Goal: Information Seeking & Learning: Compare options

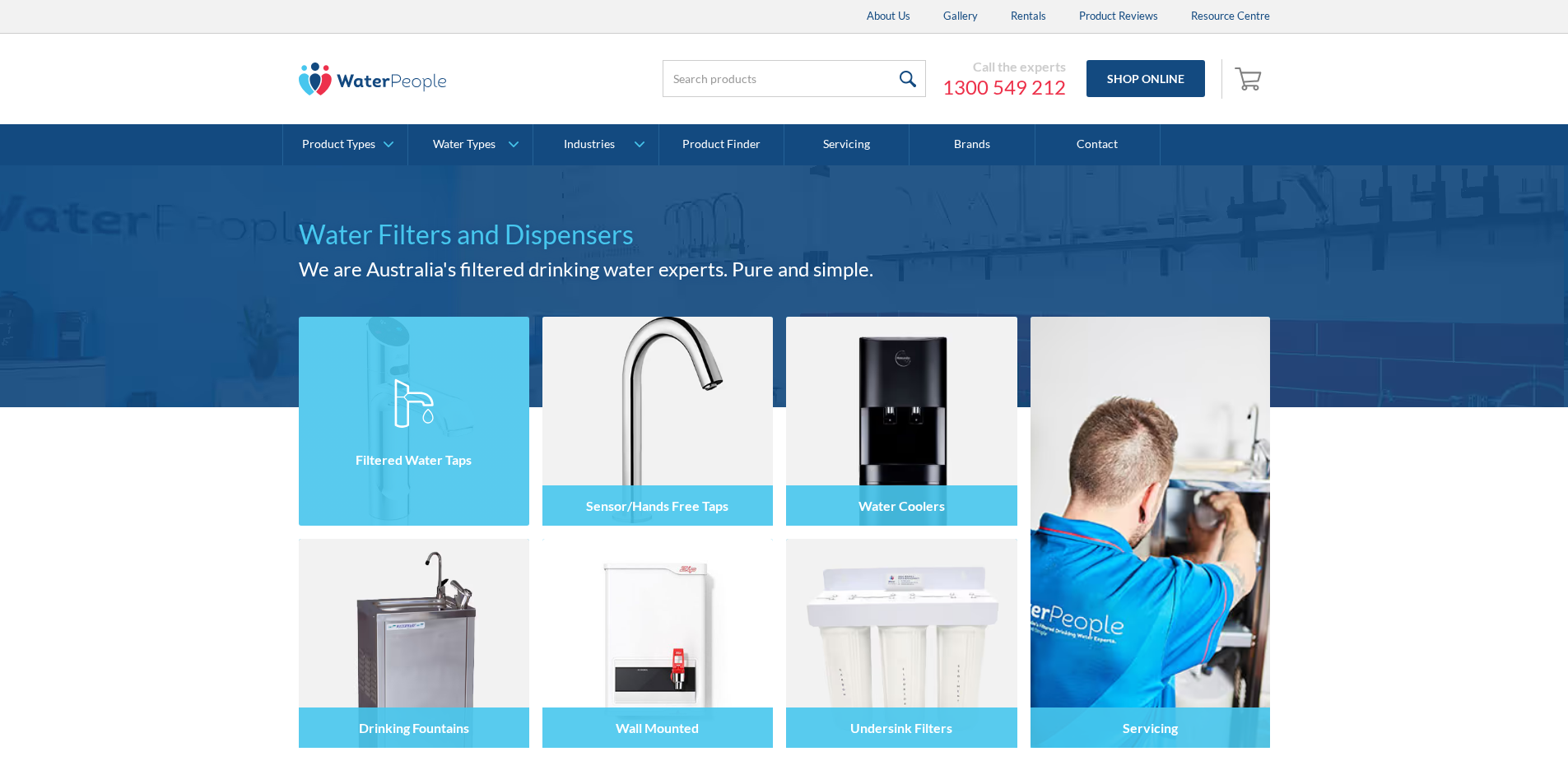
click at [445, 380] on img at bounding box center [413, 421] width 231 height 209
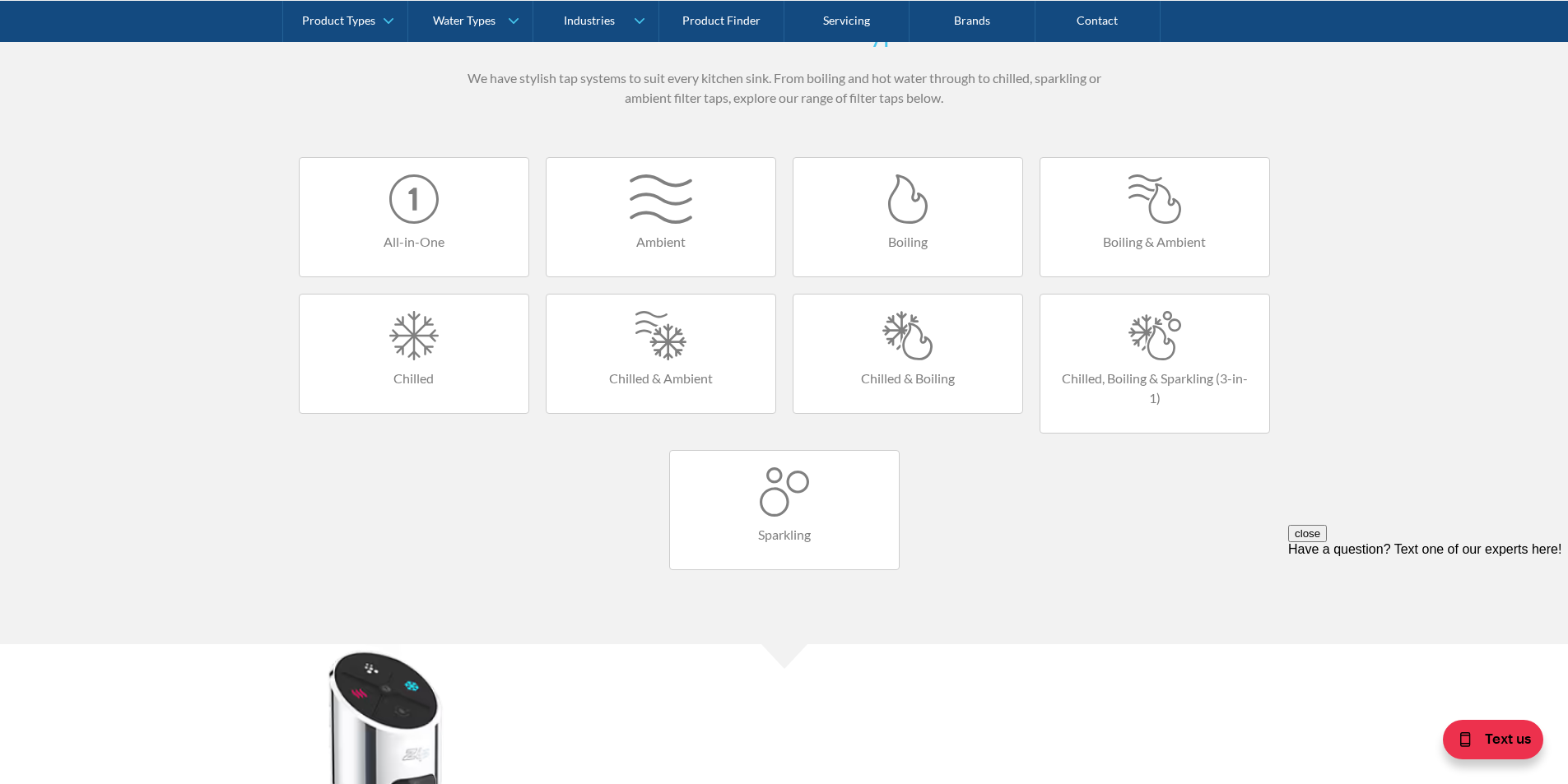
click at [1145, 349] on div at bounding box center [1155, 336] width 196 height 50
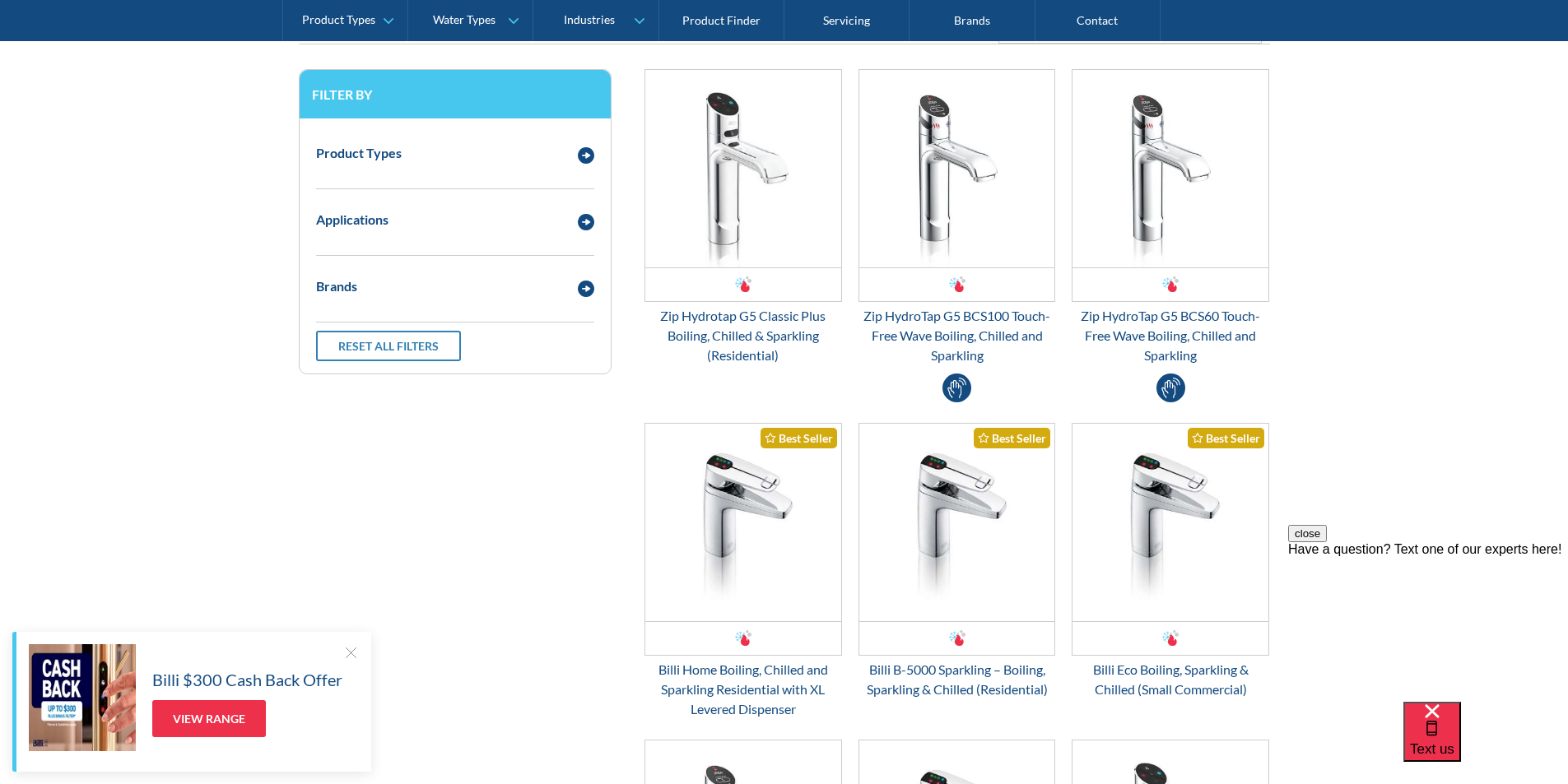
scroll to position [329, 0]
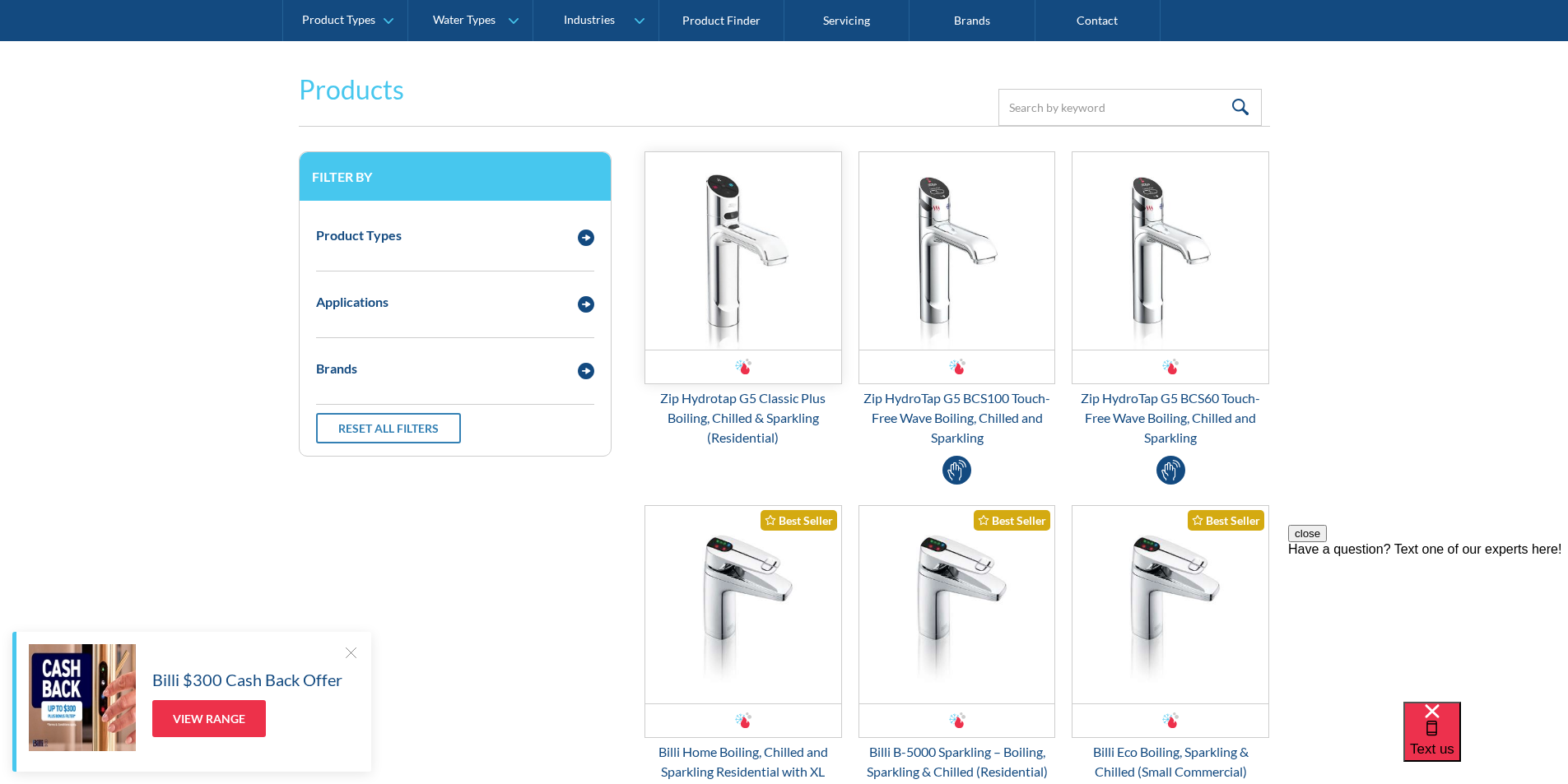
click at [738, 265] on img "Email Form 3" at bounding box center [743, 251] width 196 height 197
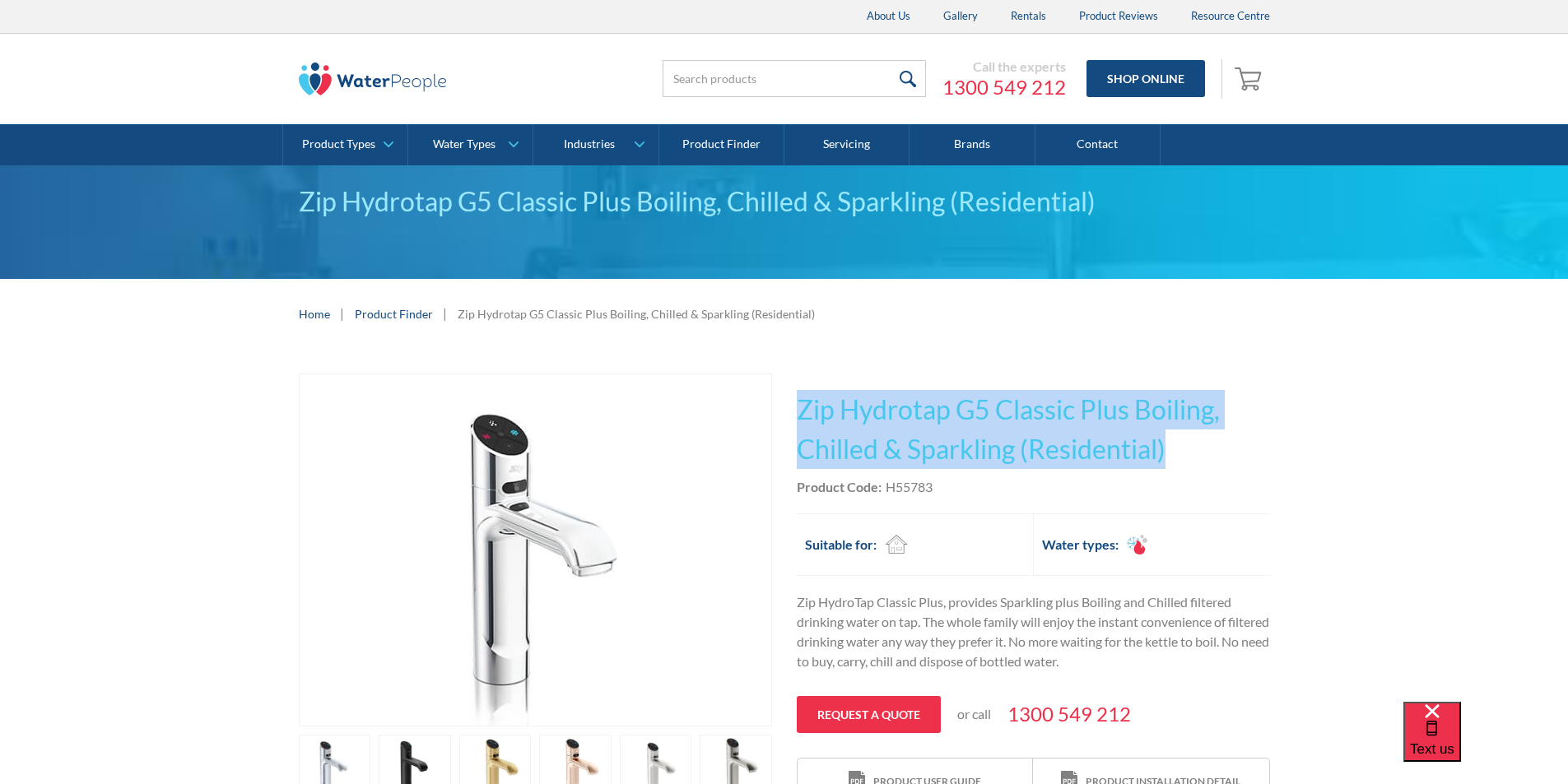
drag, startPoint x: 1171, startPoint y: 448, endPoint x: 824, endPoint y: 401, distance: 350.2
click at [792, 400] on div "Play video Fits Most Brands Best Seller No items found. This tap design is incl…" at bounding box center [784, 624] width 971 height 501
copy h1 "Zip Hydrotap G5 Classic Plus Boiling, Chilled & Sparkling (Residential)"
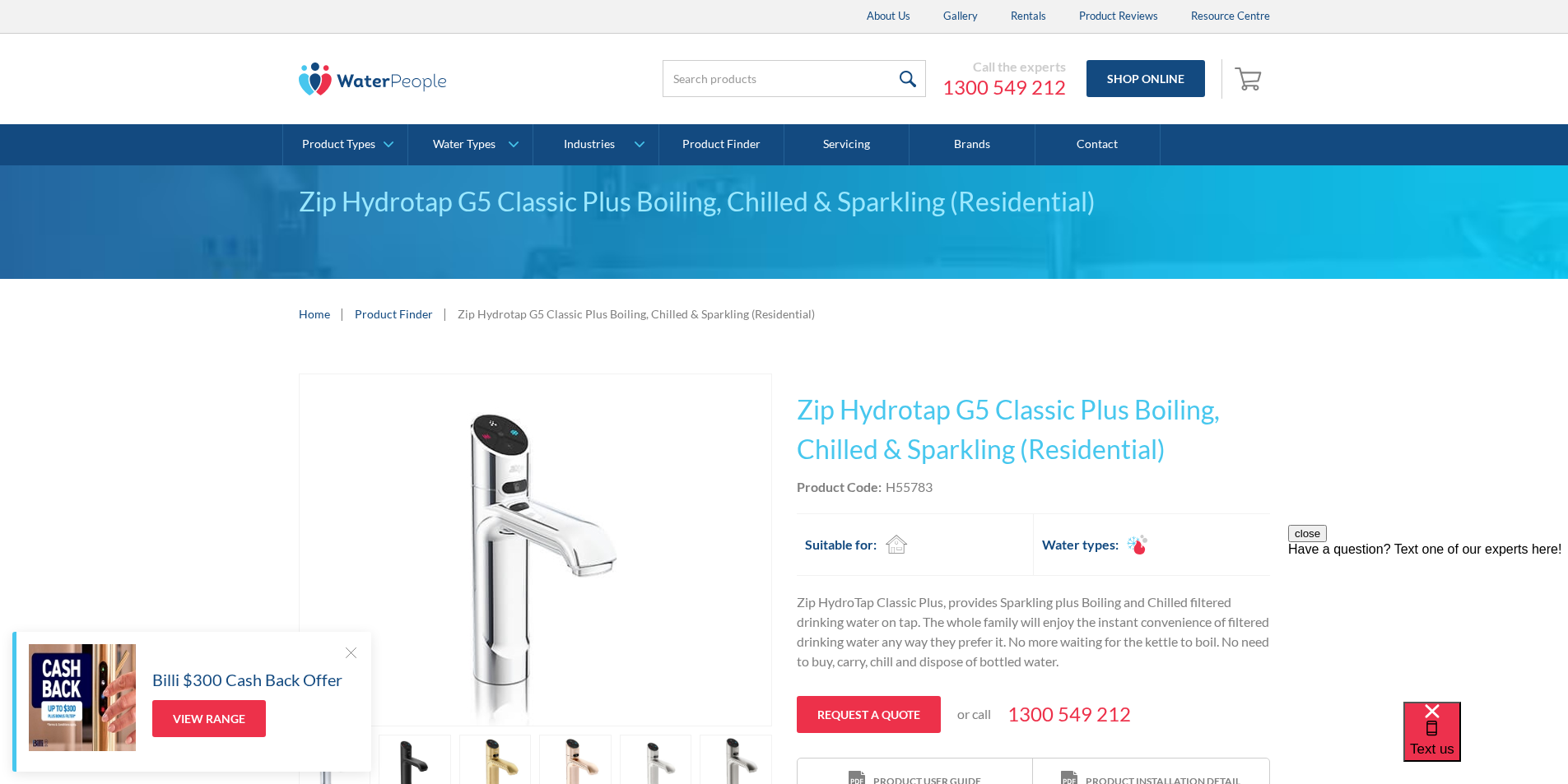
click at [942, 495] on div "Product Code: H55783" at bounding box center [1032, 487] width 473 height 20
drag, startPoint x: 933, startPoint y: 484, endPoint x: 890, endPoint y: 487, distance: 43.1
click at [890, 487] on div "Product Code: H55783" at bounding box center [1032, 487] width 473 height 20
copy div "H55783"
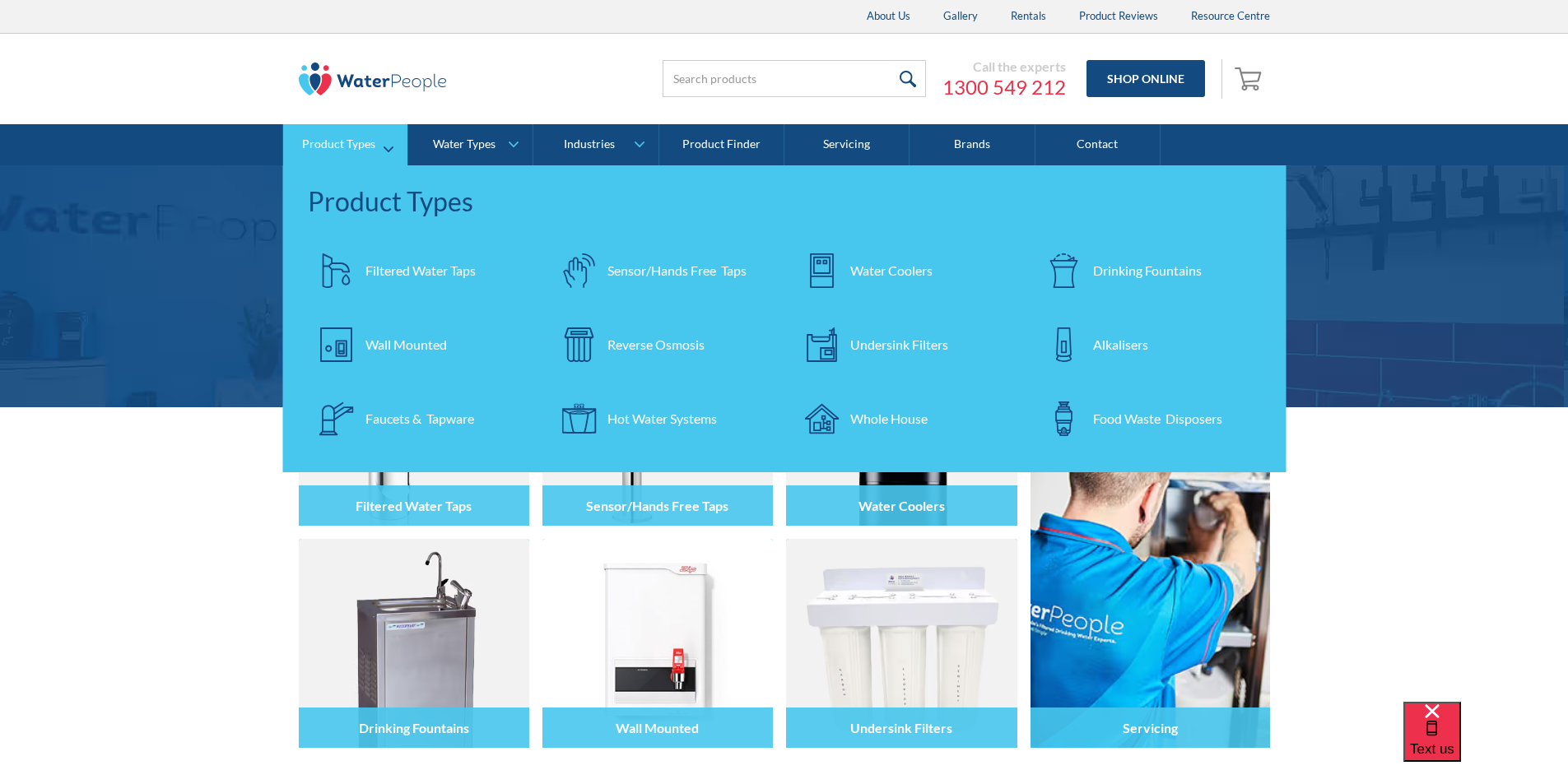
click at [381, 261] on div "Filtered Water Taps" at bounding box center [421, 271] width 110 height 20
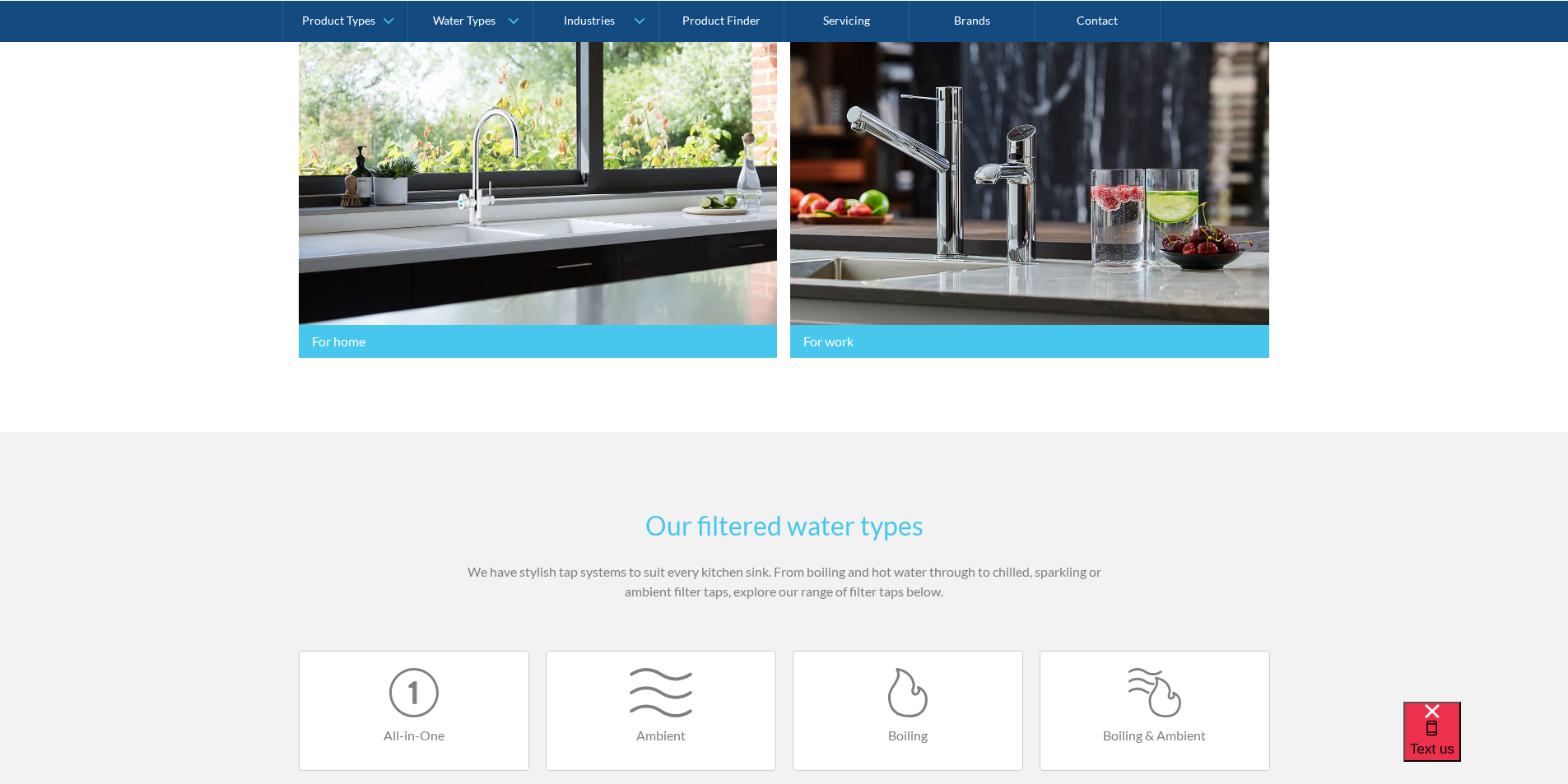
scroll to position [823, 0]
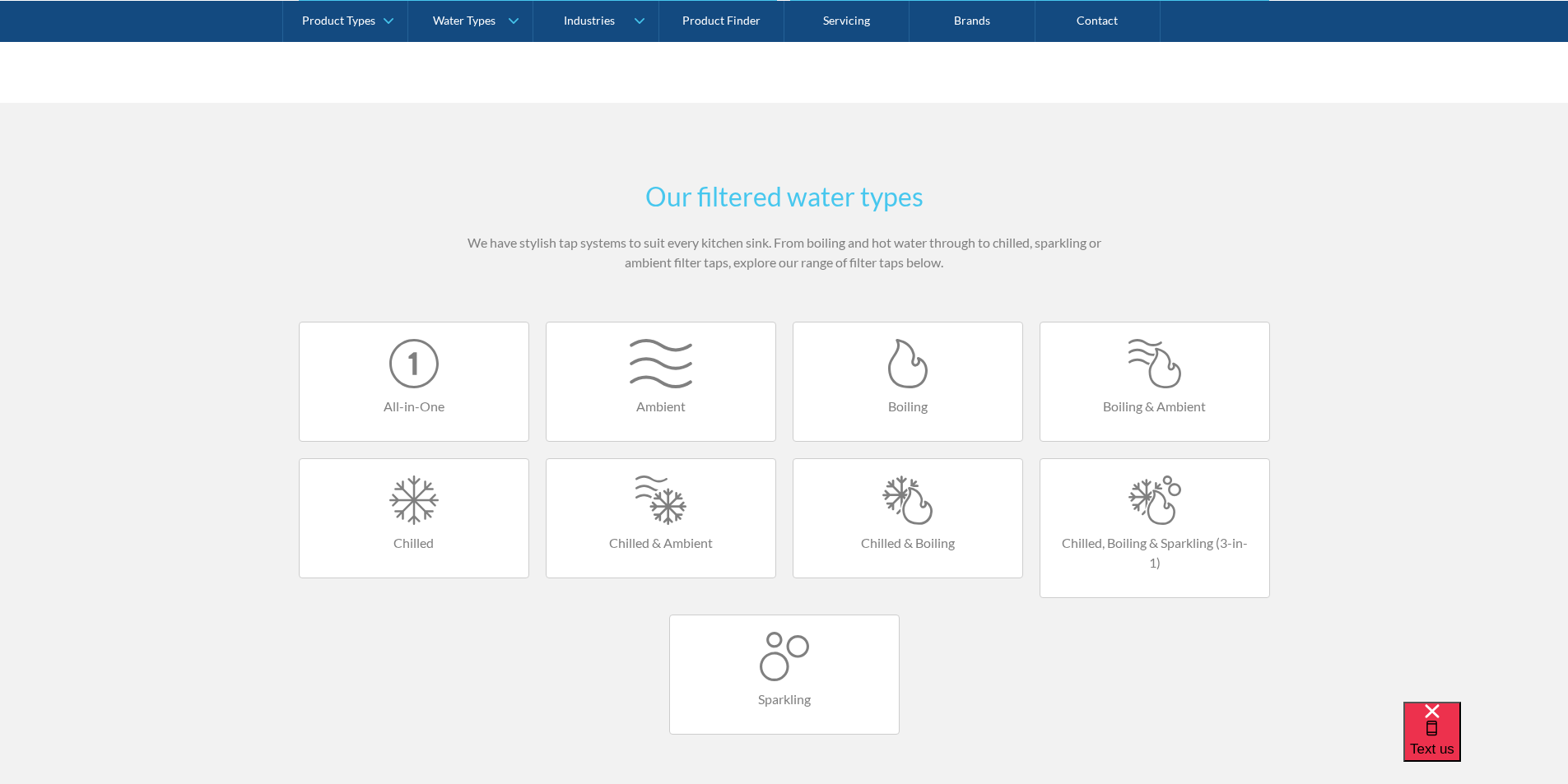
click at [1161, 495] on div at bounding box center [1155, 500] width 196 height 50
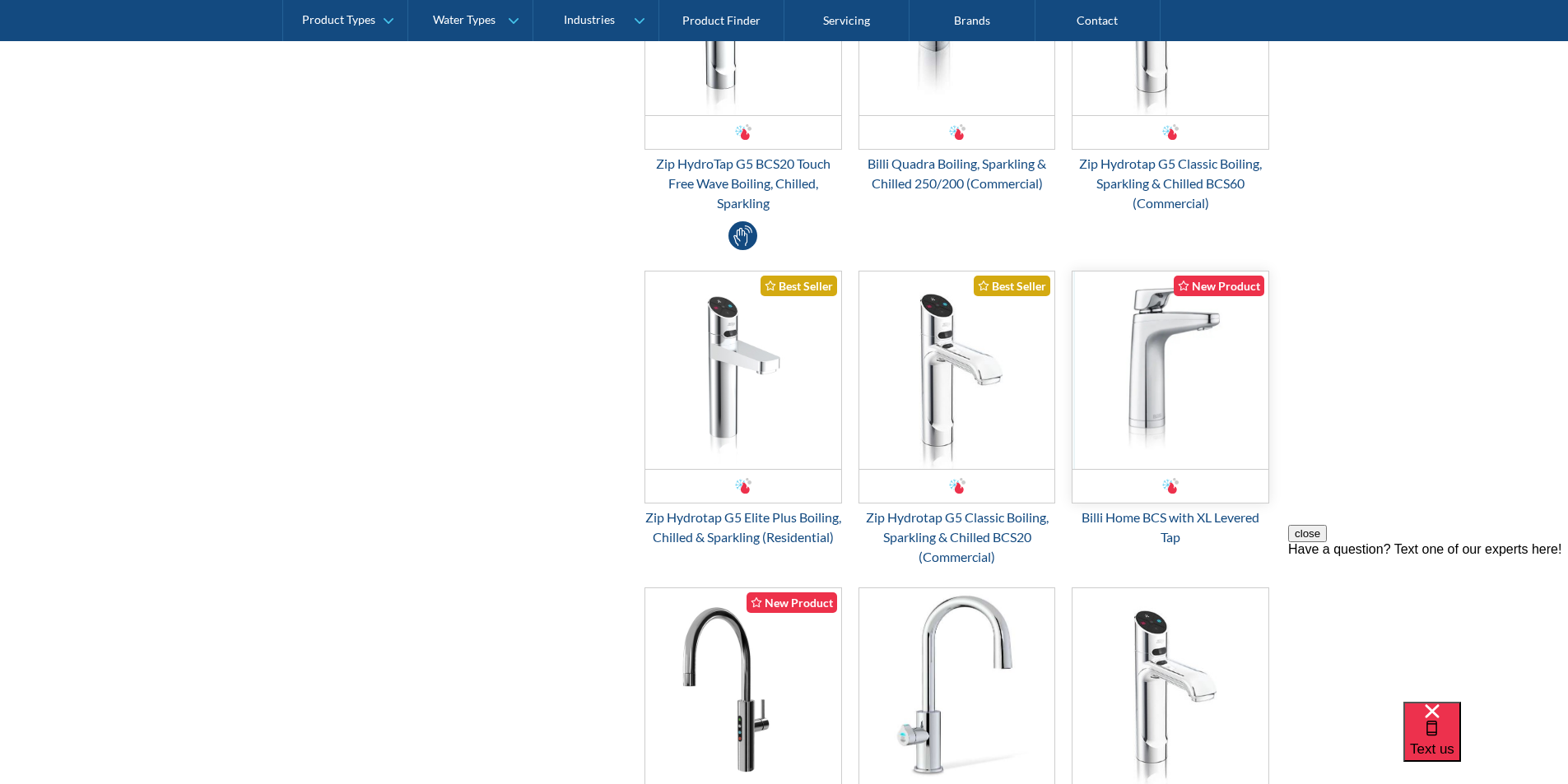
click at [1155, 407] on img "Email Form 3" at bounding box center [1170, 370] width 196 height 197
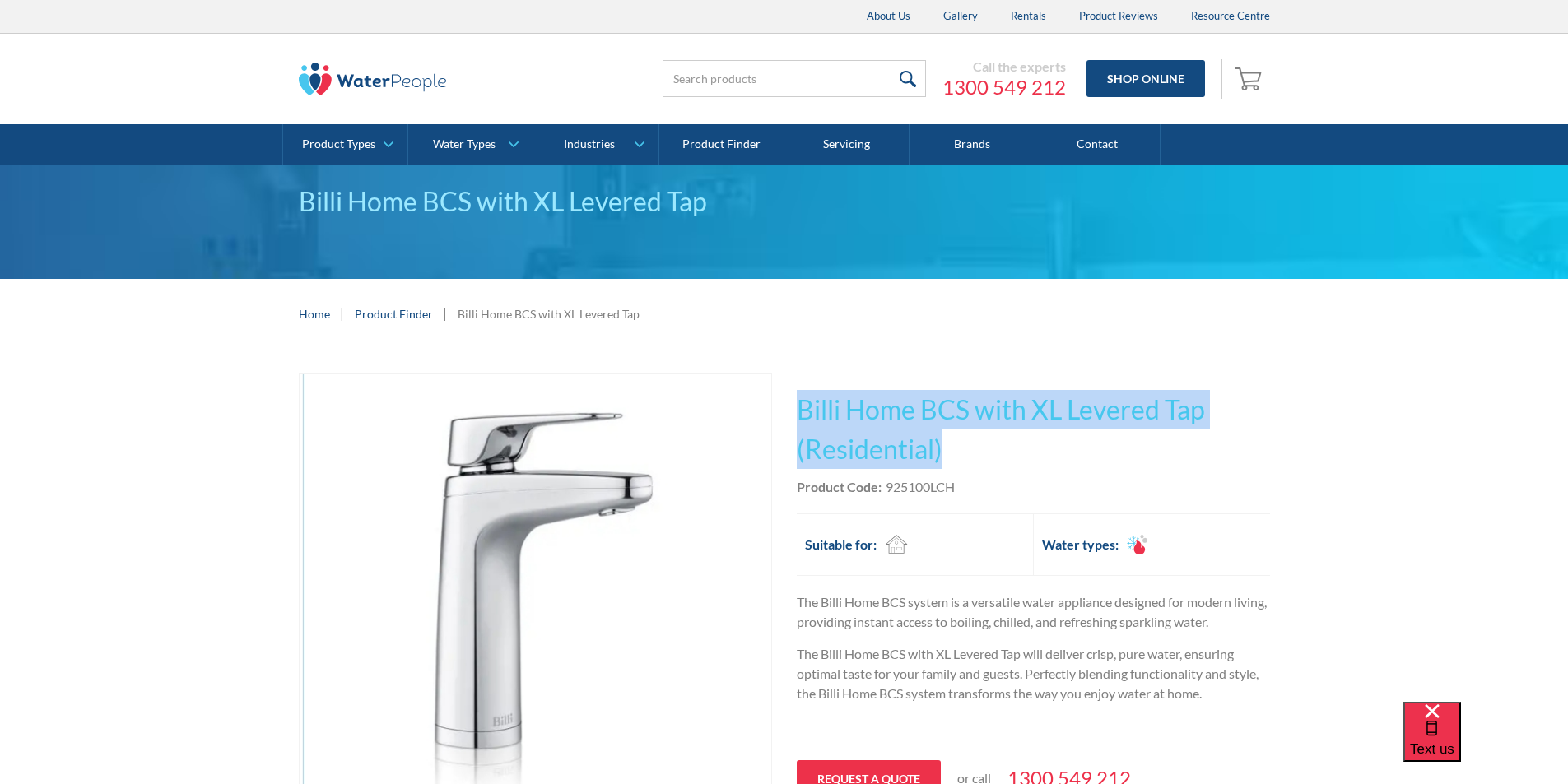
drag, startPoint x: 963, startPoint y: 446, endPoint x: 796, endPoint y: 395, distance: 174.6
click at [795, 392] on div "Play video Fits Most Brands Best Seller No items found. This tap design is incl…" at bounding box center [784, 648] width 971 height 549
copy h1 "Billi Home BCS with XL Levered Tap (Residential)"
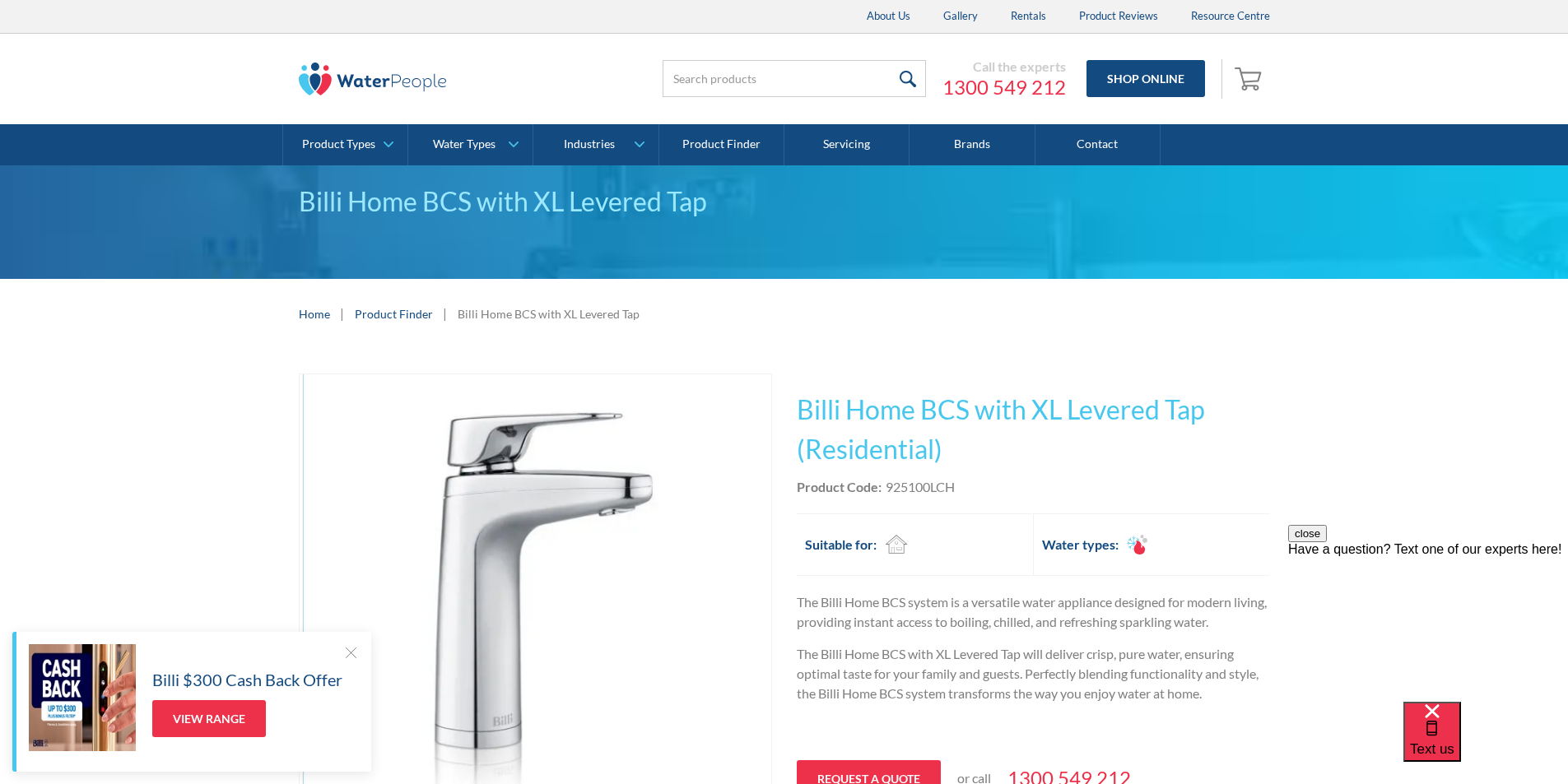
click at [976, 498] on div "This tap design is included in our standard range tap options when you purchase…" at bounding box center [1032, 622] width 473 height 497
drag, startPoint x: 962, startPoint y: 487, endPoint x: 898, endPoint y: 487, distance: 64.0
click at [887, 484] on div "Product Code: 925100LCH" at bounding box center [1032, 487] width 473 height 20
copy div "925100LCH"
